Goal: Task Accomplishment & Management: Manage account settings

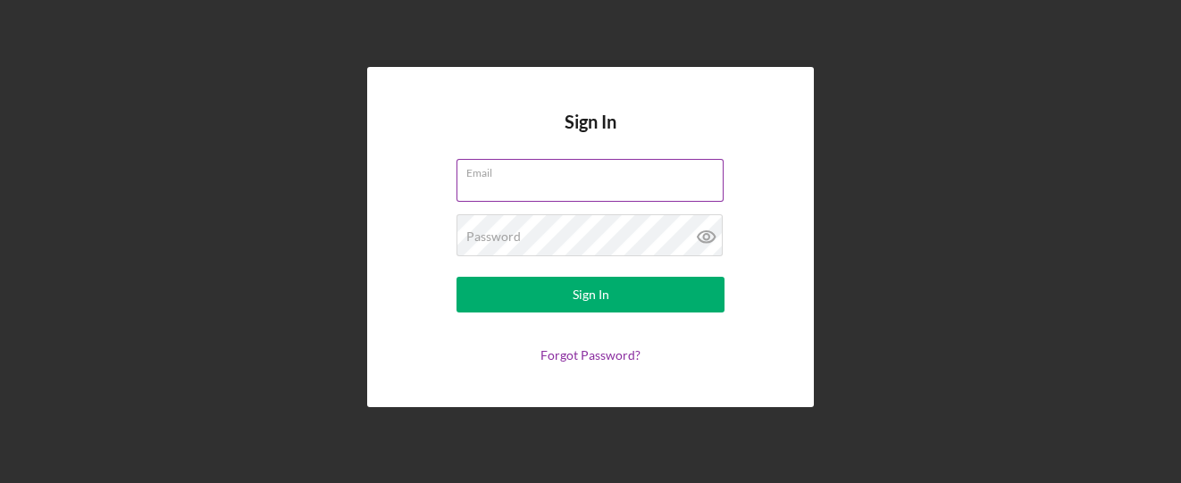
click at [519, 186] on input "Email" at bounding box center [589, 180] width 267 height 43
type input "[EMAIL_ADDRESS][DOMAIN_NAME]"
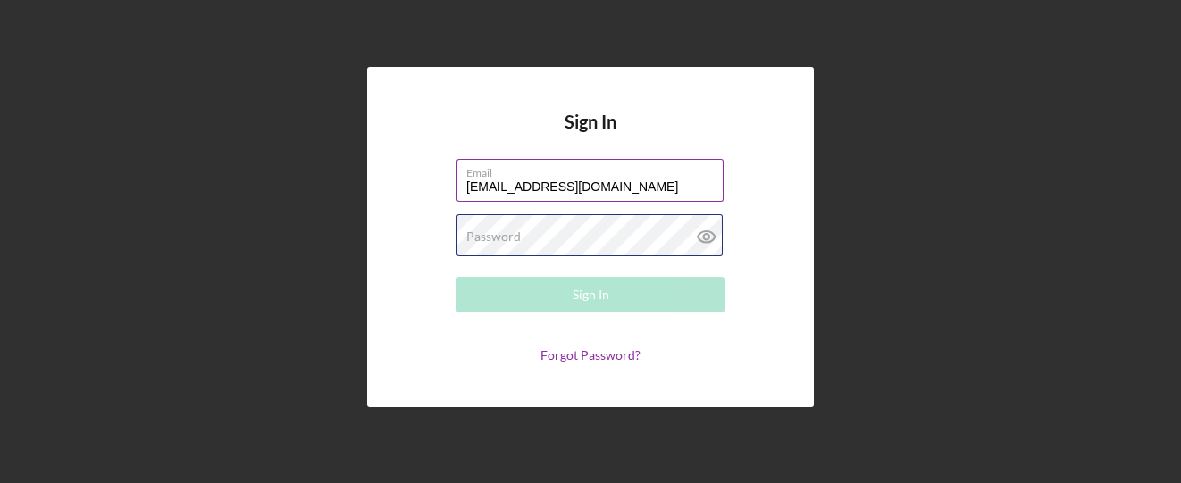
click at [572, 224] on div "Password Required" at bounding box center [590, 236] width 268 height 45
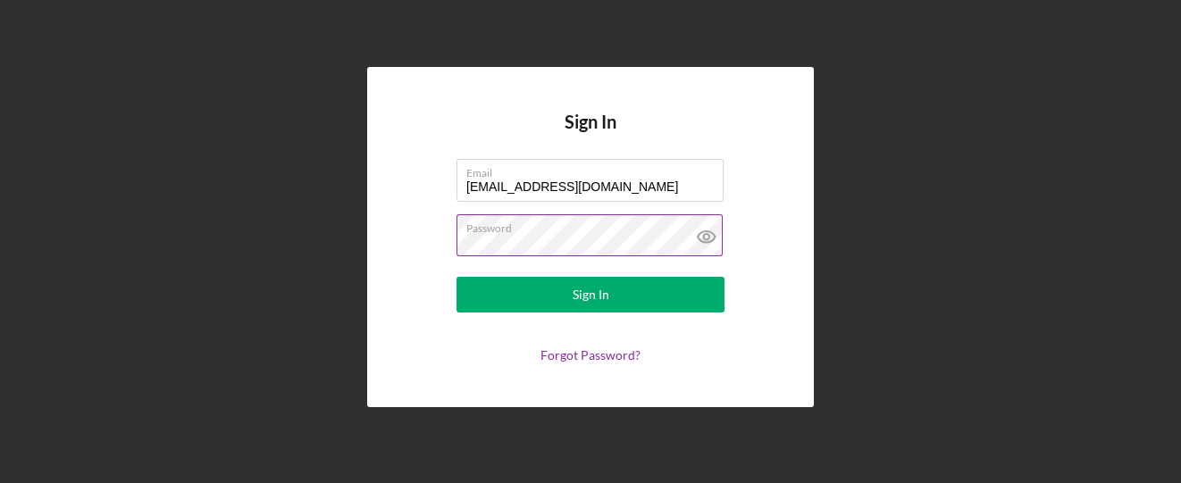
click at [456, 277] on button "Sign In" at bounding box center [590, 295] width 268 height 36
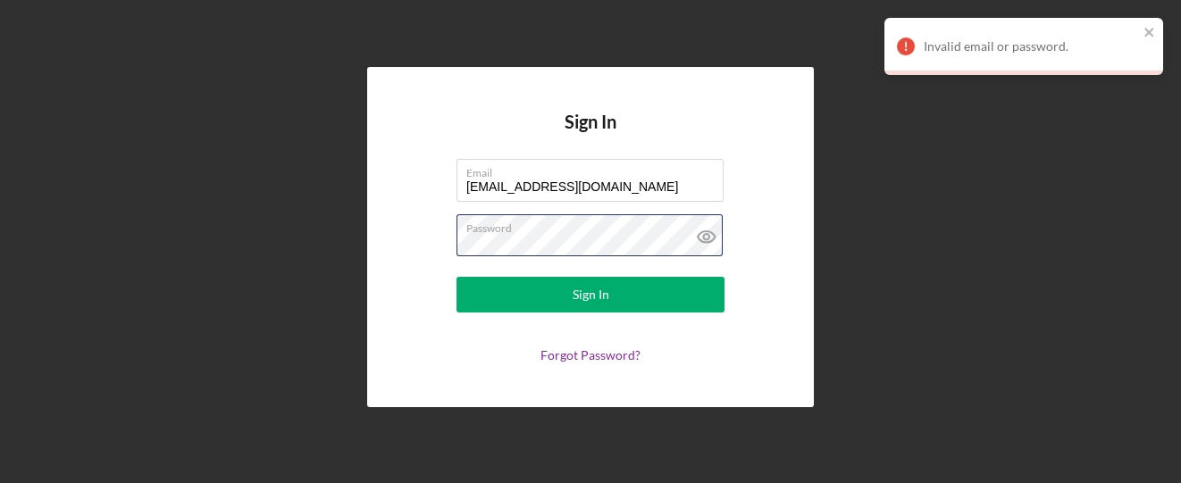
click at [406, 238] on div "Sign In Email shopkins@fountainfund.org Password Sign In Forgot Password?" at bounding box center [590, 237] width 447 height 340
click at [456, 277] on button "Sign In" at bounding box center [590, 295] width 268 height 36
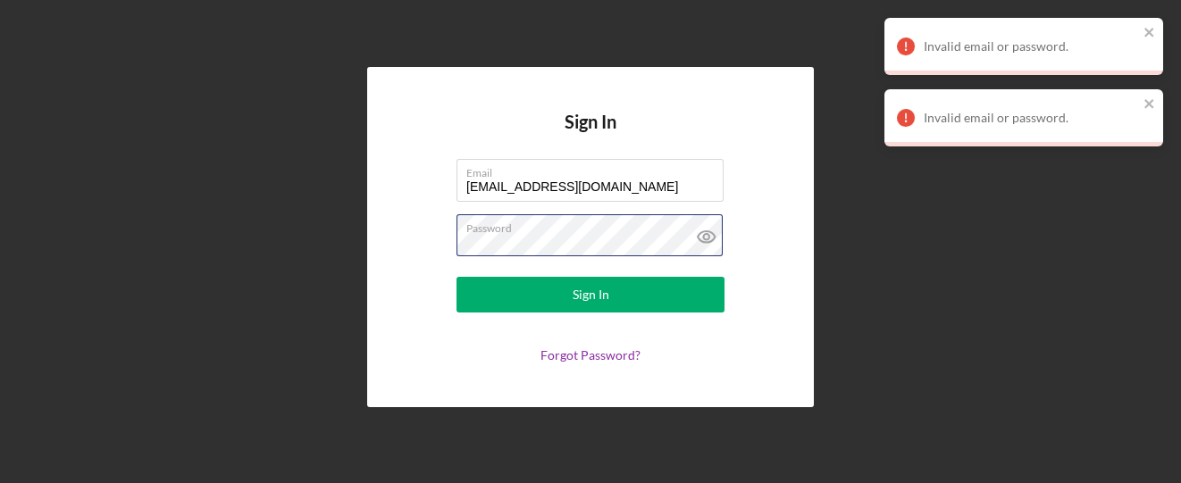
click at [456, 277] on button "Sign In" at bounding box center [590, 295] width 268 height 36
click at [522, 229] on label "Password" at bounding box center [594, 225] width 257 height 20
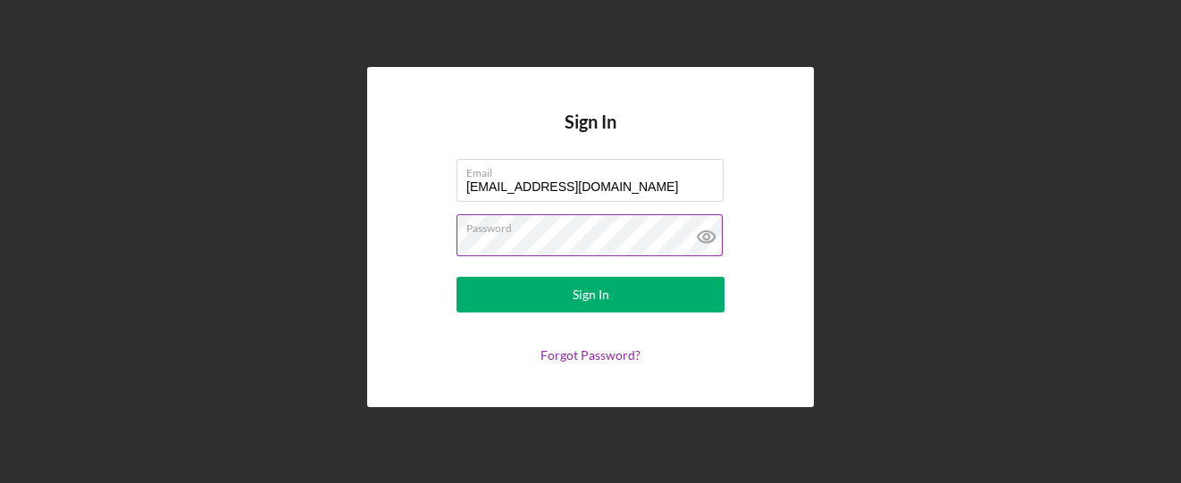
click at [528, 220] on label "Password" at bounding box center [594, 225] width 257 height 20
click at [456, 277] on button "Sign In" at bounding box center [590, 295] width 268 height 36
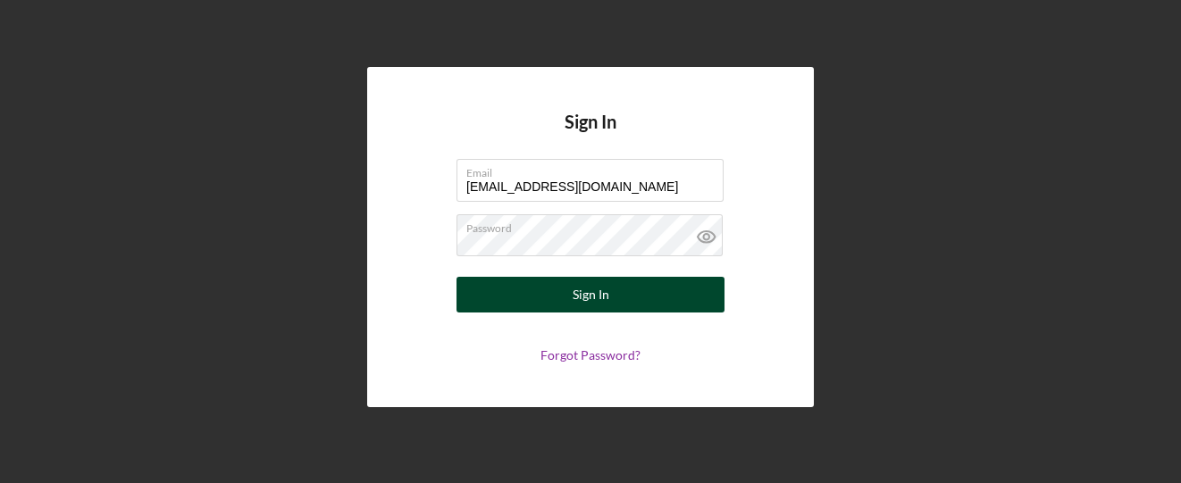
click at [639, 296] on button "Sign In" at bounding box center [590, 295] width 268 height 36
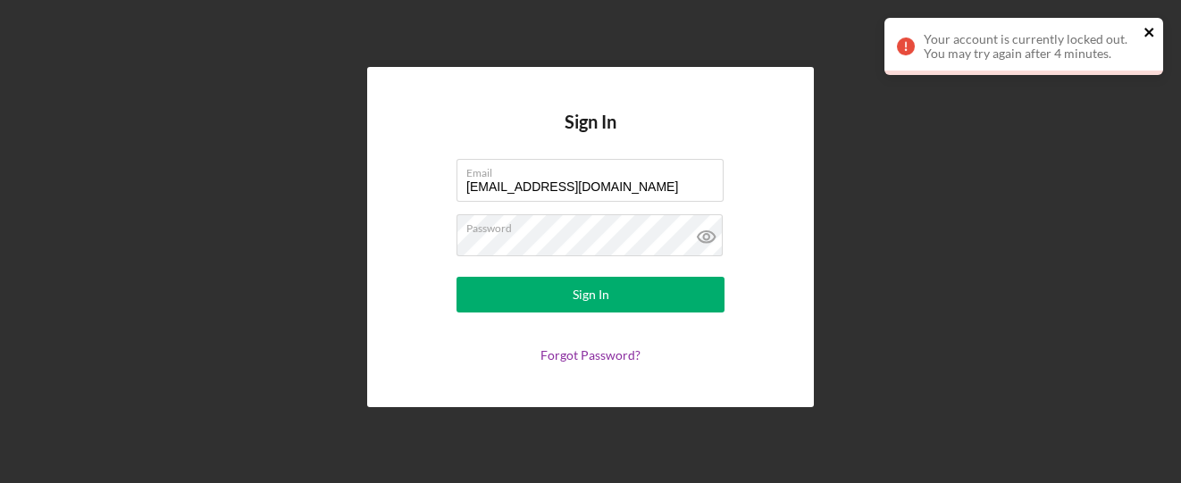
click at [1146, 34] on icon "close" at bounding box center [1148, 32] width 9 height 9
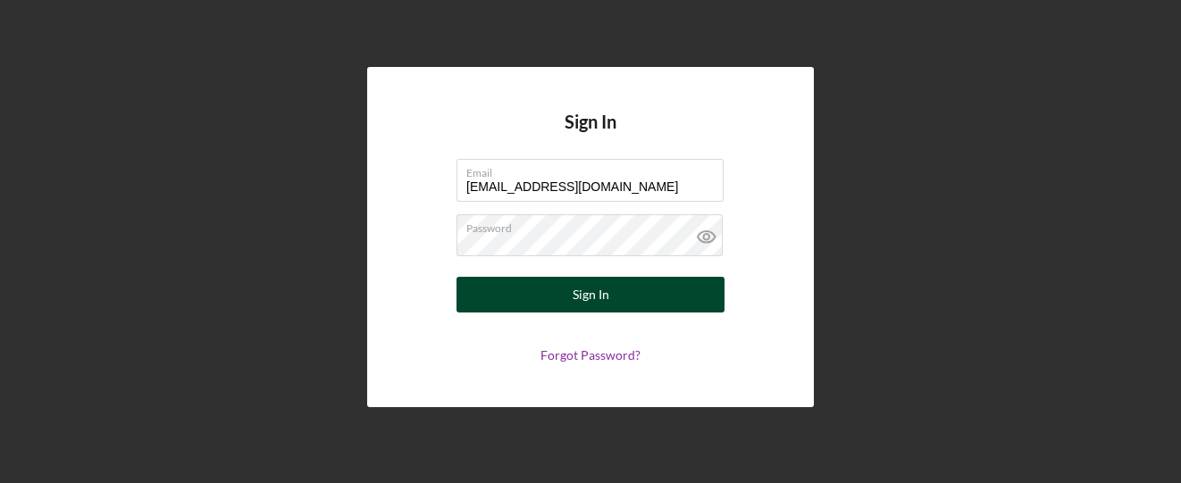
click at [534, 284] on button "Sign In" at bounding box center [590, 295] width 268 height 36
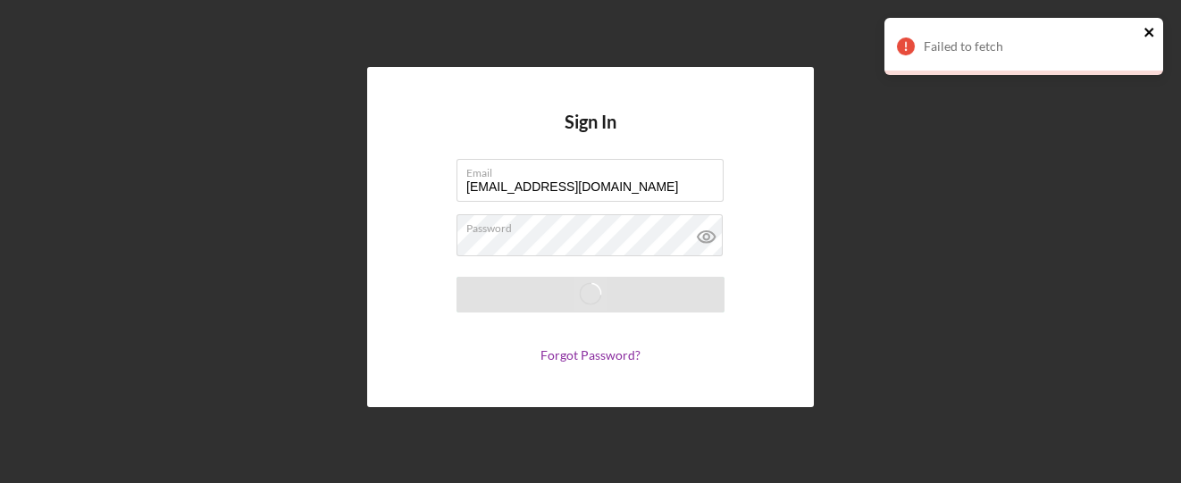
click at [1150, 35] on icon "close" at bounding box center [1148, 32] width 9 height 9
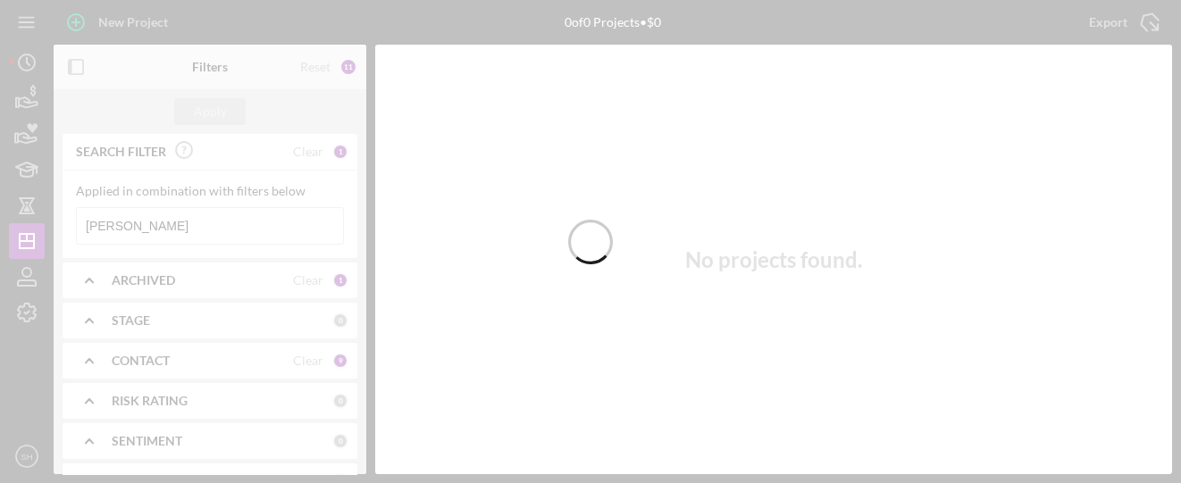
click at [182, 230] on div at bounding box center [590, 241] width 1181 height 483
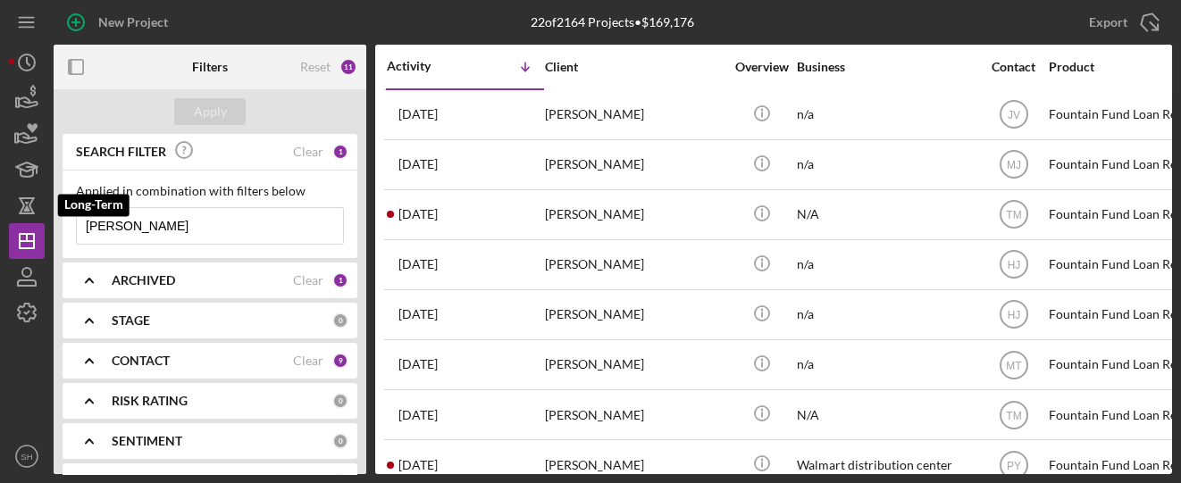
drag, startPoint x: 107, startPoint y: 222, endPoint x: 84, endPoint y: 231, distance: 24.9
click at [29, 219] on div "New Project 22 of 2164 Projects • $169,176 [PERSON_NAME] Export Icon/Export Fil…" at bounding box center [590, 237] width 1163 height 474
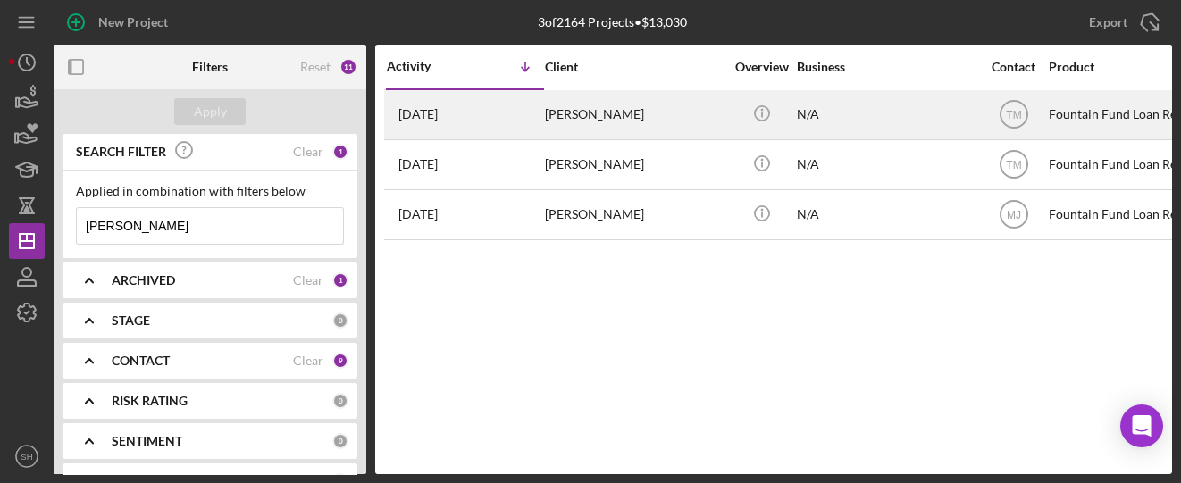
type input "[PERSON_NAME]"
click at [516, 118] on div "[DATE] [PERSON_NAME]" at bounding box center [465, 114] width 156 height 47
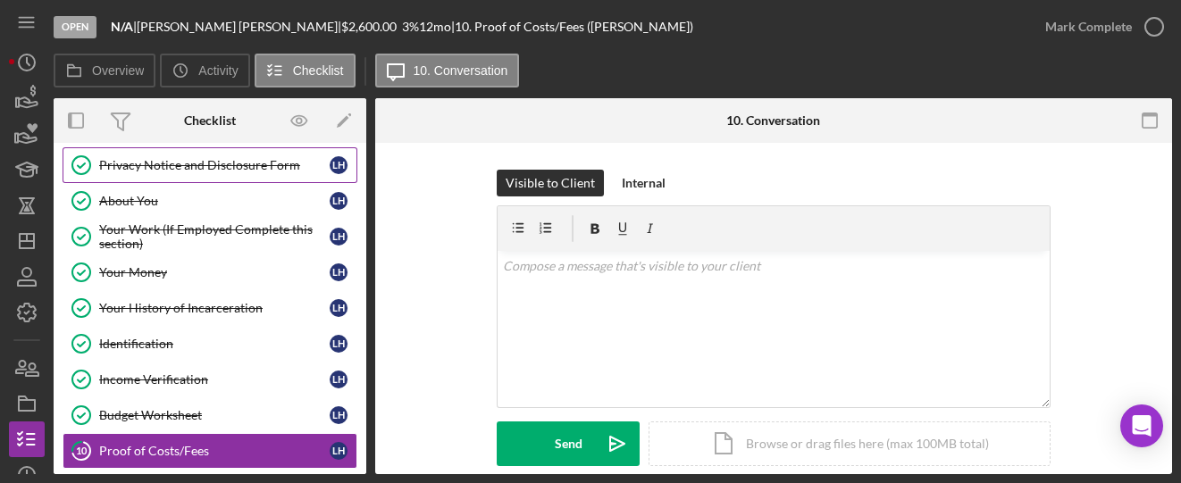
scroll to position [82, 0]
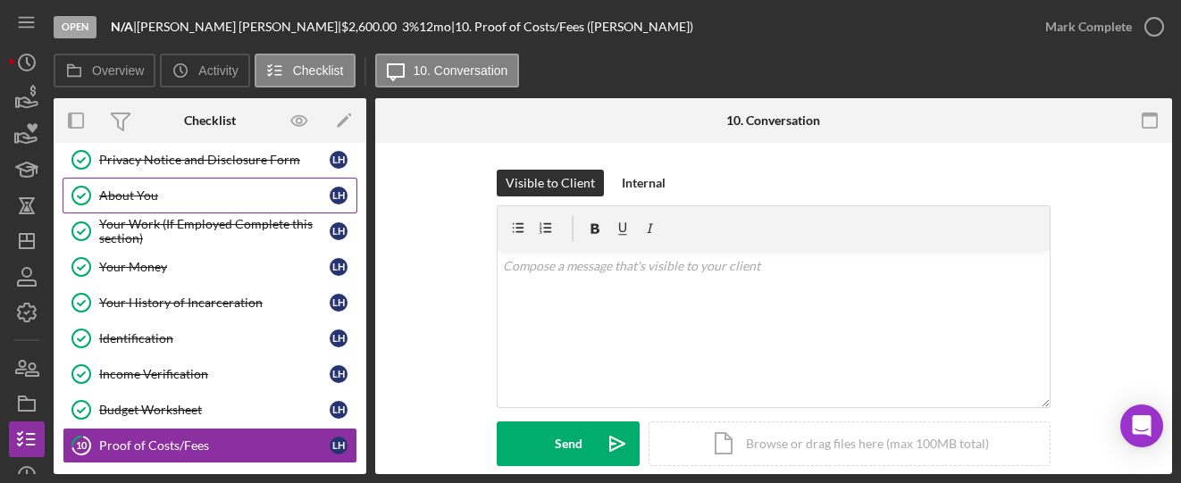
click at [140, 196] on div "About You" at bounding box center [214, 195] width 230 height 14
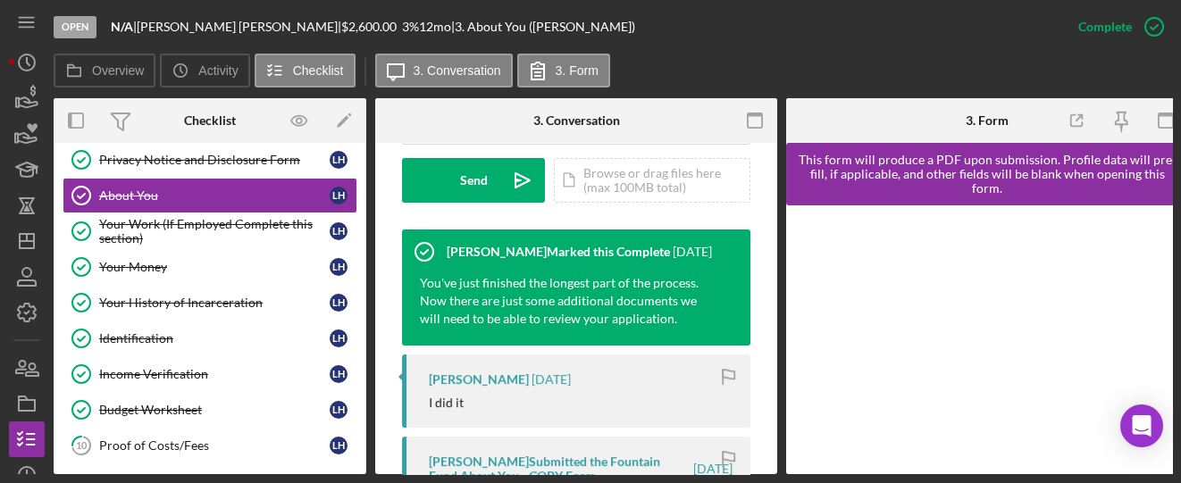
scroll to position [595, 0]
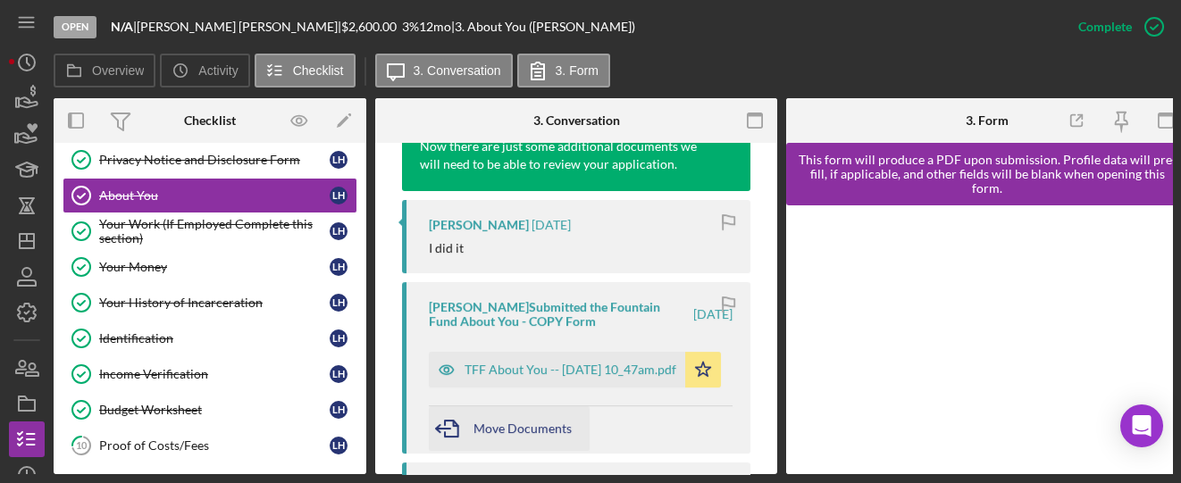
scroll to position [714, 0]
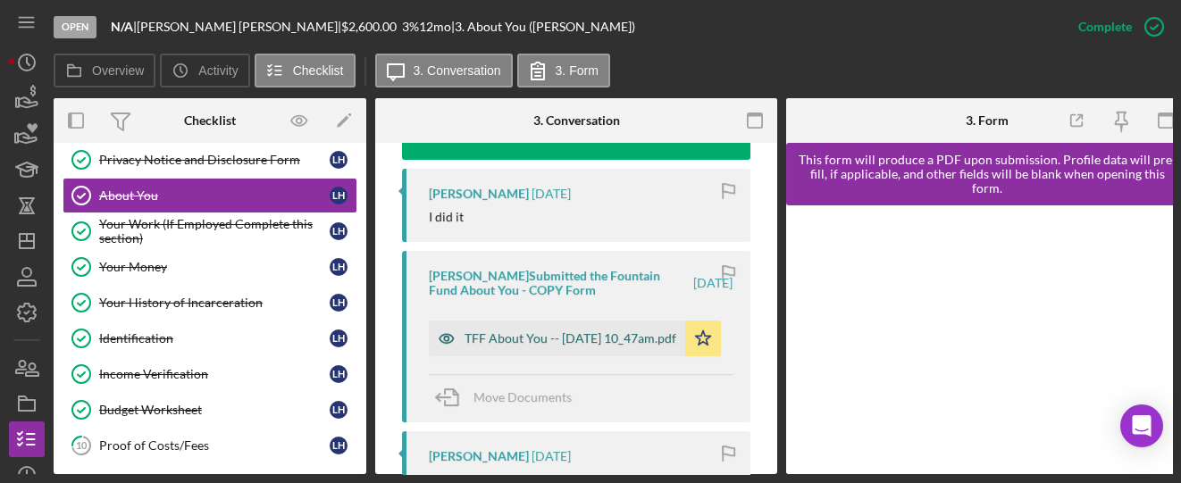
click at [538, 338] on div "TFF About You -- [DATE] 10_47am.pdf" at bounding box center [570, 338] width 212 height 14
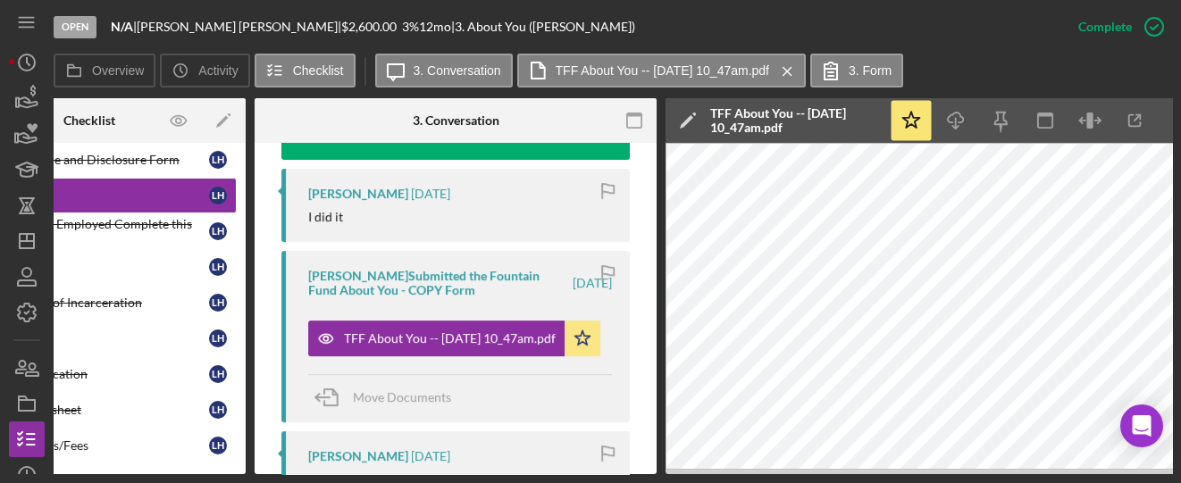
scroll to position [0, 121]
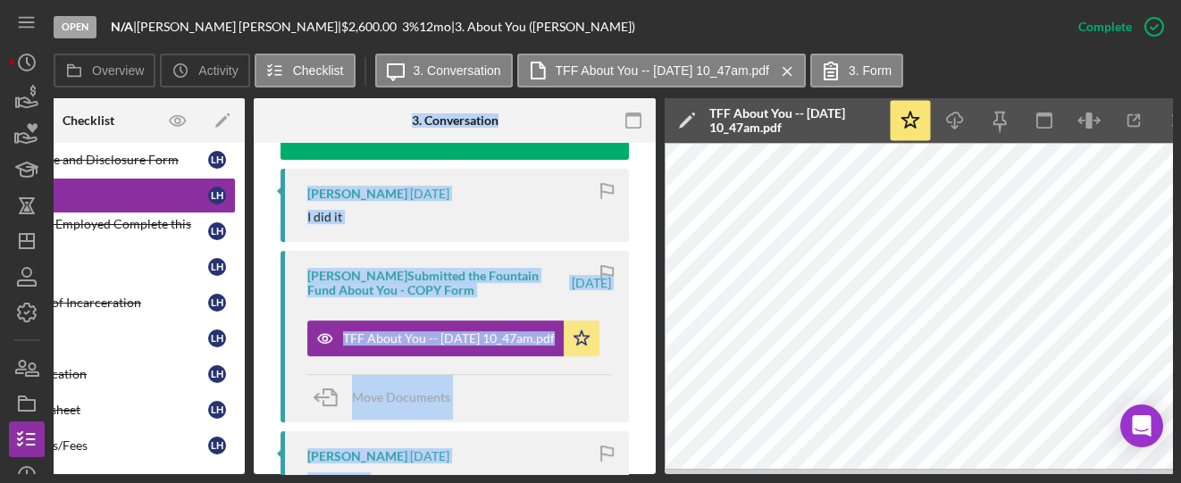
drag, startPoint x: 372, startPoint y: 475, endPoint x: 225, endPoint y: 459, distance: 148.2
click at [227, 459] on div "Open N/A | [PERSON_NAME] | $2,600.00 3 % 12 mo | 3. About You ([PERSON_NAME]) C…" at bounding box center [590, 241] width 1181 height 483
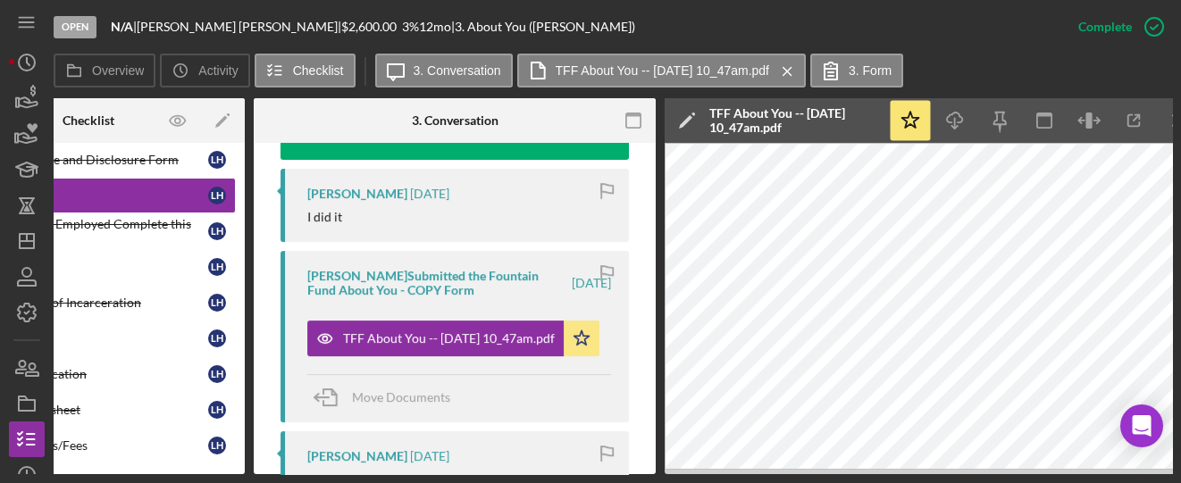
drag, startPoint x: 188, startPoint y: 475, endPoint x: 98, endPoint y: 477, distance: 90.2
click at [98, 478] on div "Open N/A | [PERSON_NAME] | $2,600.00 3 % 12 mo | 3. About You ([PERSON_NAME]) C…" at bounding box center [590, 241] width 1181 height 483
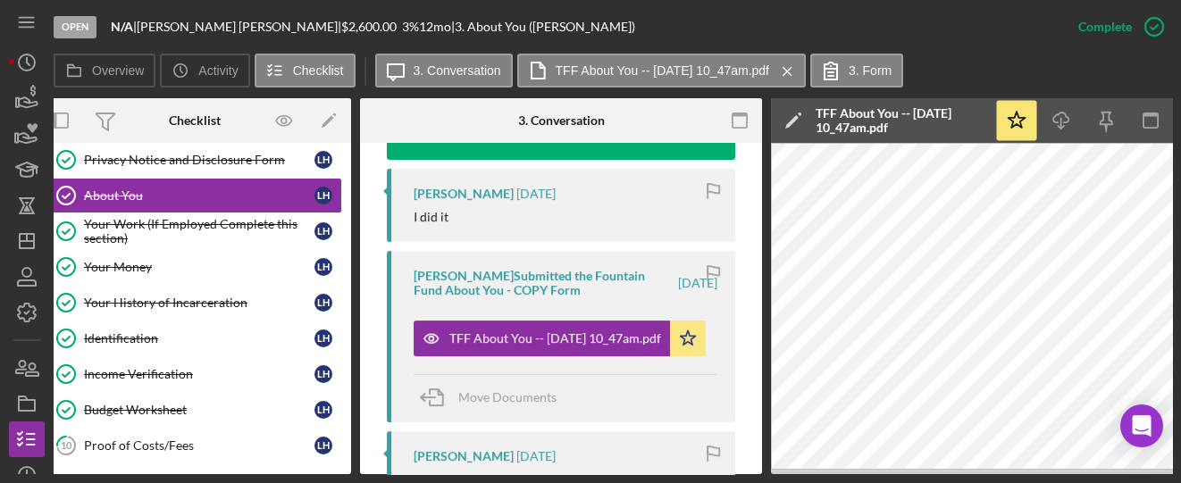
scroll to position [0, 0]
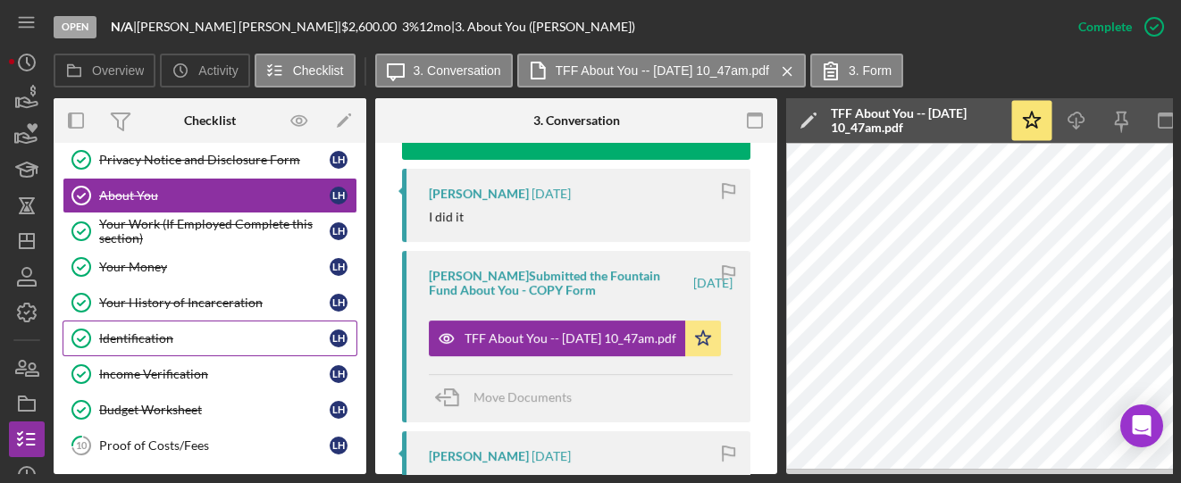
click at [108, 331] on div "Identification" at bounding box center [214, 338] width 230 height 14
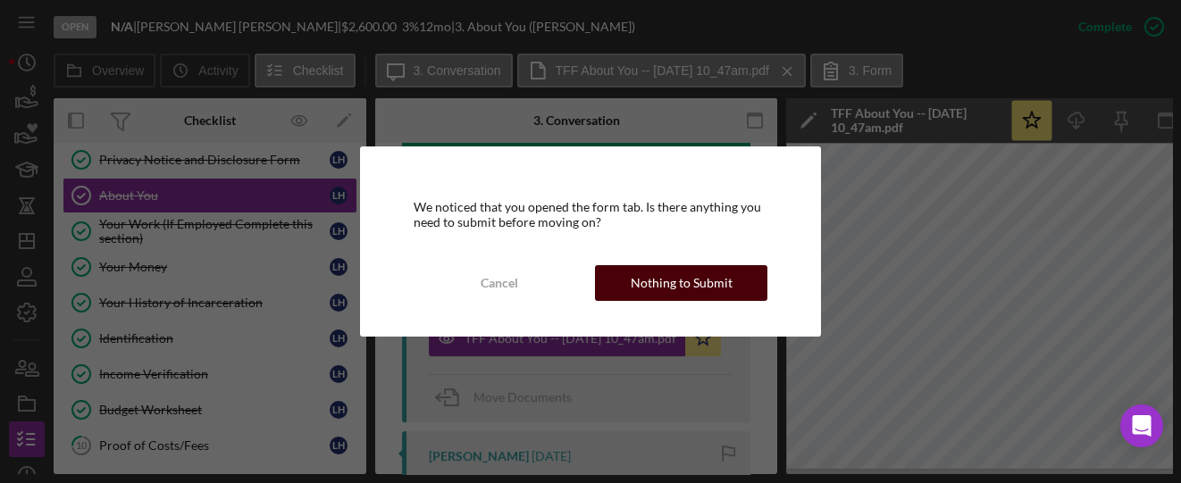
click at [651, 292] on div "Nothing to Submit" at bounding box center [681, 283] width 102 height 36
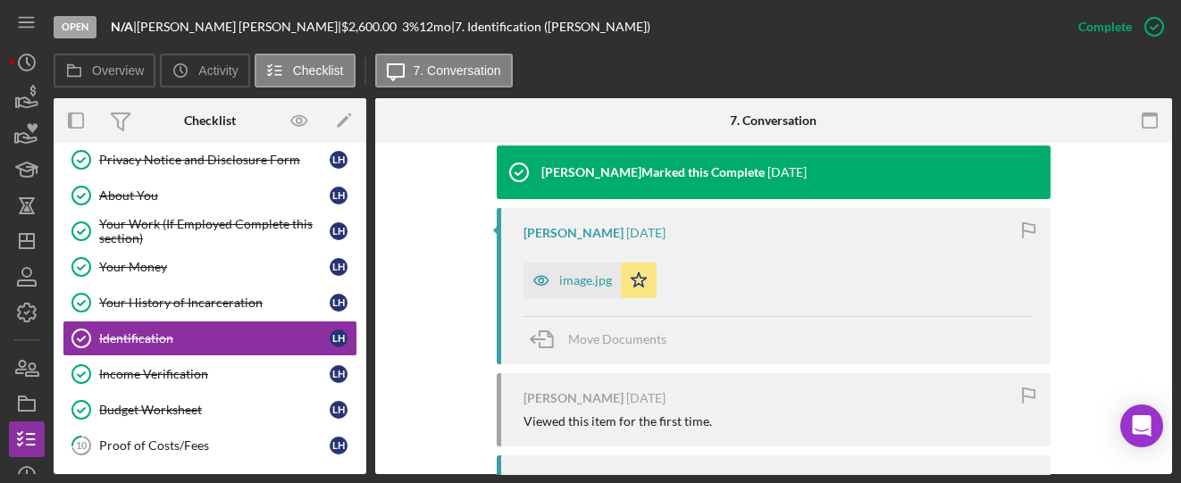
scroll to position [595, 0]
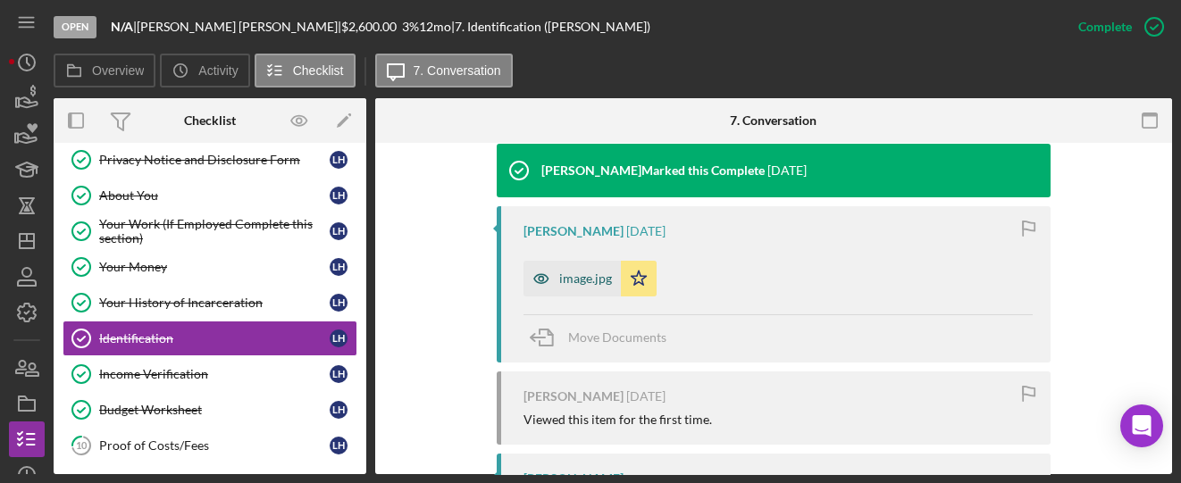
click at [557, 285] on div "image.jpg" at bounding box center [571, 279] width 97 height 36
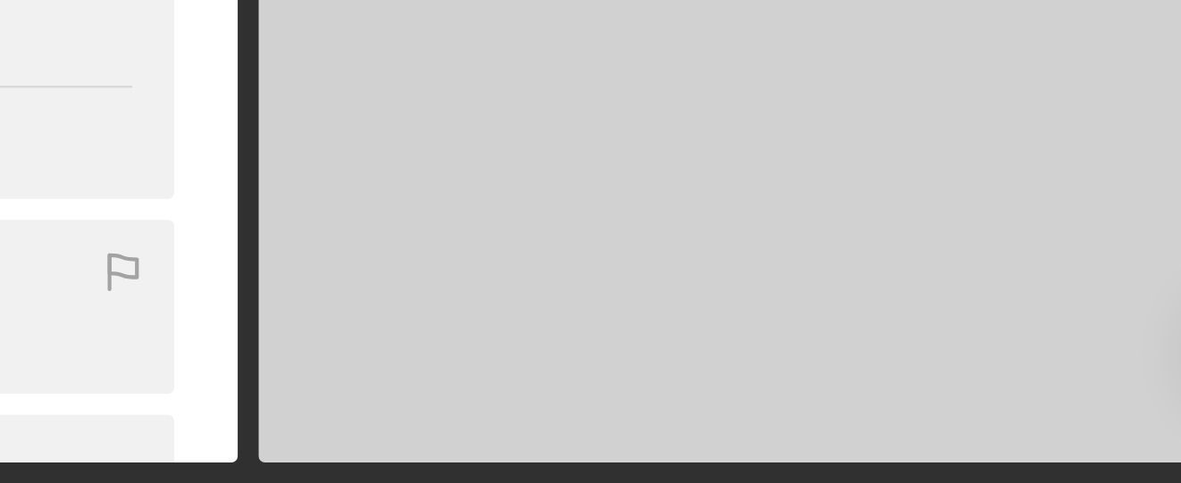
scroll to position [0, 0]
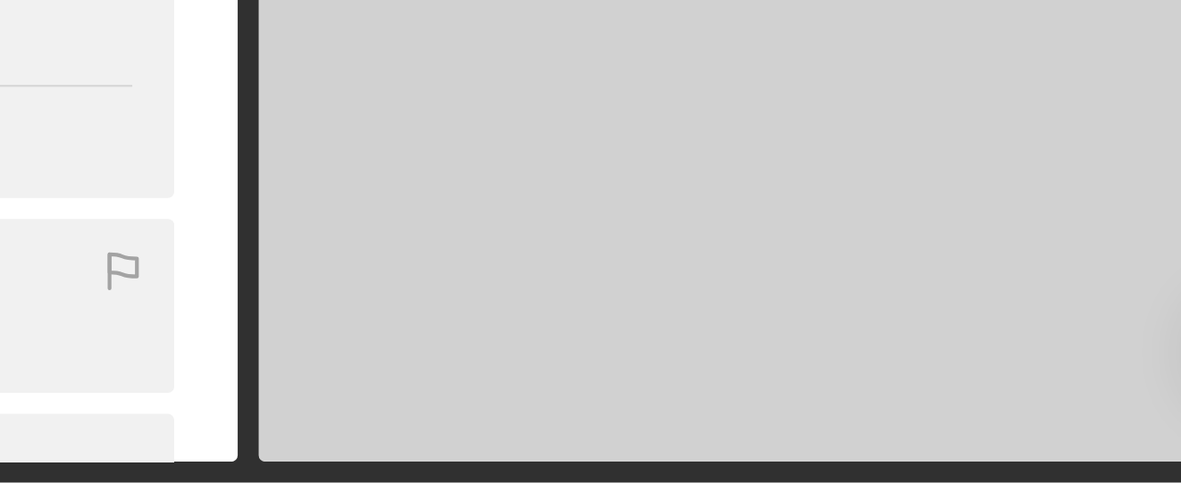
drag, startPoint x: 721, startPoint y: 475, endPoint x: 684, endPoint y: 464, distance: 38.1
click at [674, 465] on div "Open N/A | [PERSON_NAME] | $2,600.00 3 % 12 mo | 7. Identification ([PERSON_NAM…" at bounding box center [590, 241] width 1181 height 483
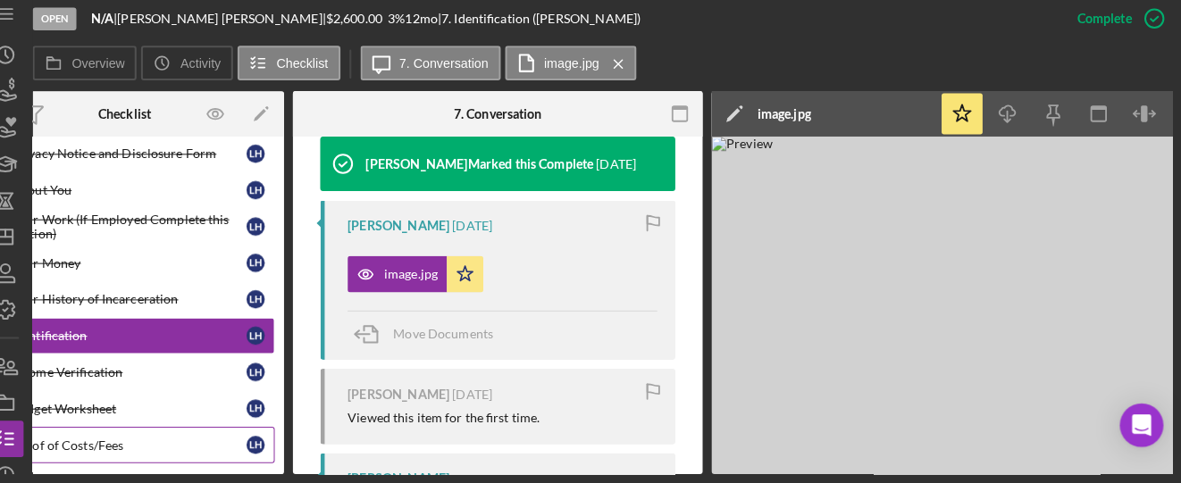
drag, startPoint x: 287, startPoint y: 467, endPoint x: 175, endPoint y: 455, distance: 112.3
click at [179, 456] on div "Icon/Expander Phase 1 9 / 10 Personal Information Personal Information L H Priv…" at bounding box center [143, 308] width 313 height 331
drag, startPoint x: 153, startPoint y: 474, endPoint x: 95, endPoint y: 467, distance: 58.5
click at [96, 467] on div "Open N/A | [PERSON_NAME] | $2,600.00 3 % 12 mo | 7. Identification ([PERSON_NAM…" at bounding box center [590, 241] width 1181 height 483
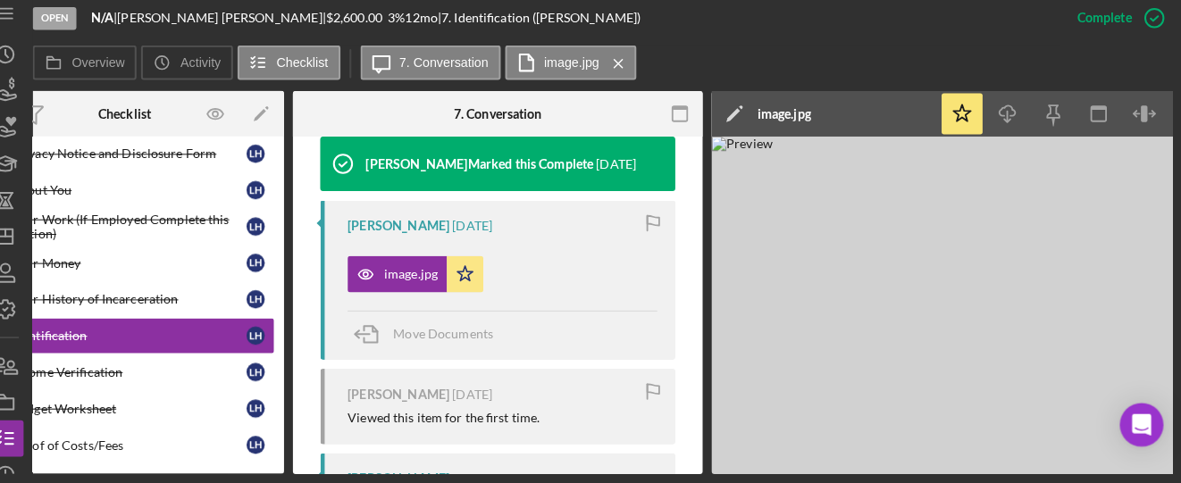
drag, startPoint x: 113, startPoint y: 469, endPoint x: 79, endPoint y: 464, distance: 34.2
click at [79, 465] on div "Overview Internal Workflow Stage Open Icon/Dropdown Arrow Archive (can unarchiv…" at bounding box center [613, 286] width 1118 height 376
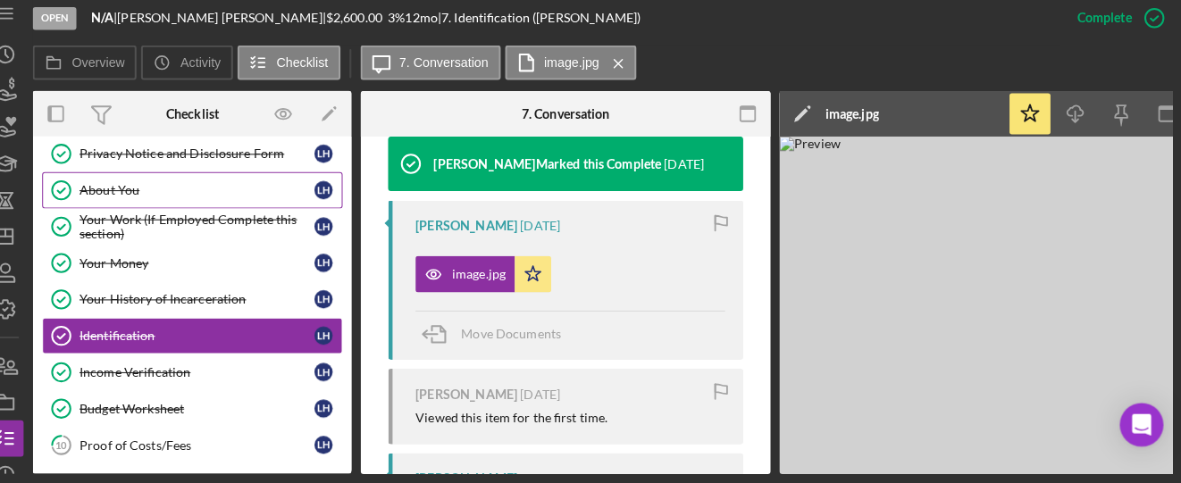
click at [135, 196] on div "About You" at bounding box center [214, 195] width 230 height 14
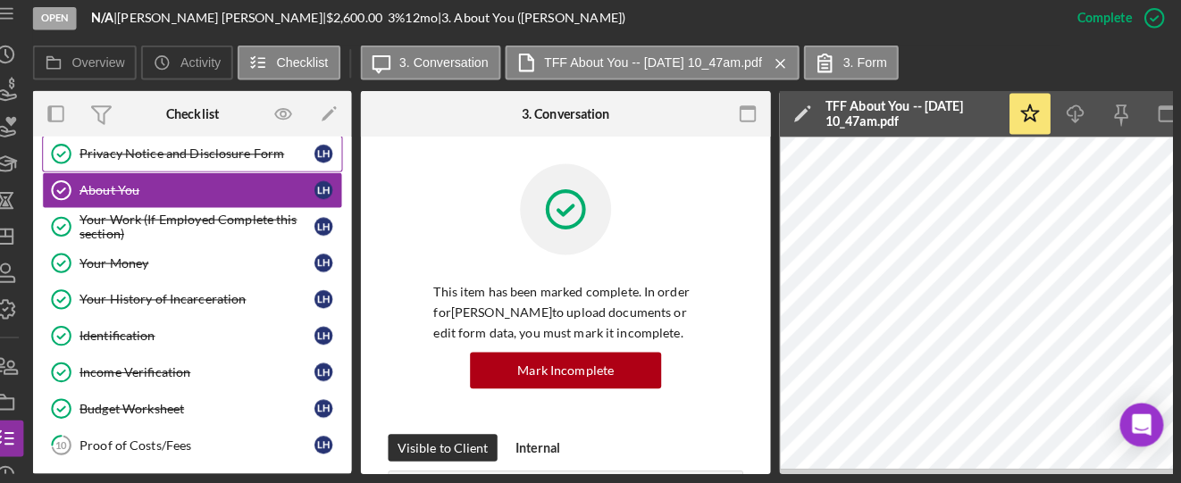
click at [190, 159] on div "Privacy Notice and Disclosure Form" at bounding box center [214, 160] width 230 height 14
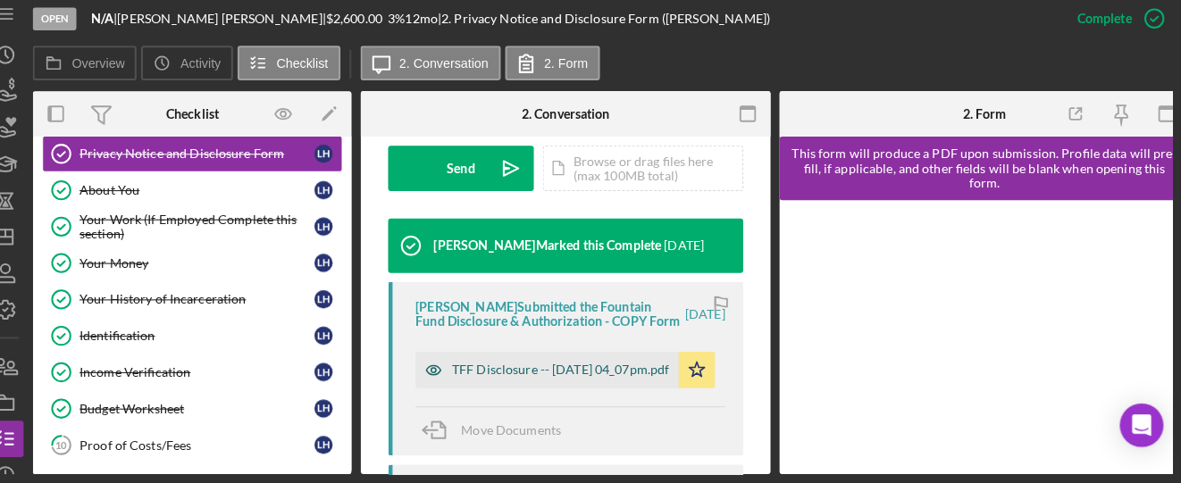
click at [526, 380] on div "TFF Disclosure -- [DATE] 04_07pm.pdf" at bounding box center [570, 372] width 213 height 14
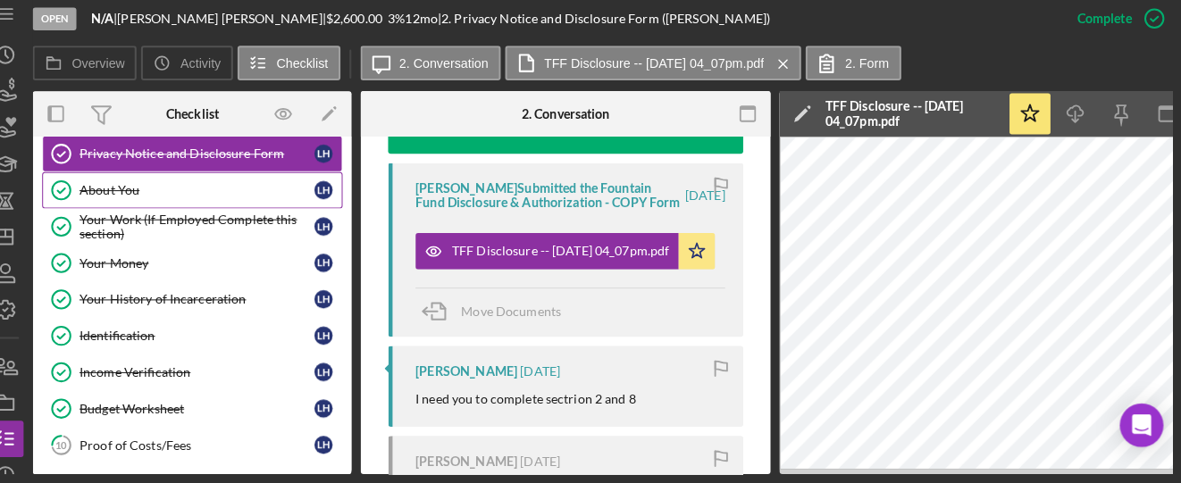
click at [135, 194] on div "About You" at bounding box center [214, 195] width 230 height 14
